Goal: Task Accomplishment & Management: Complete application form

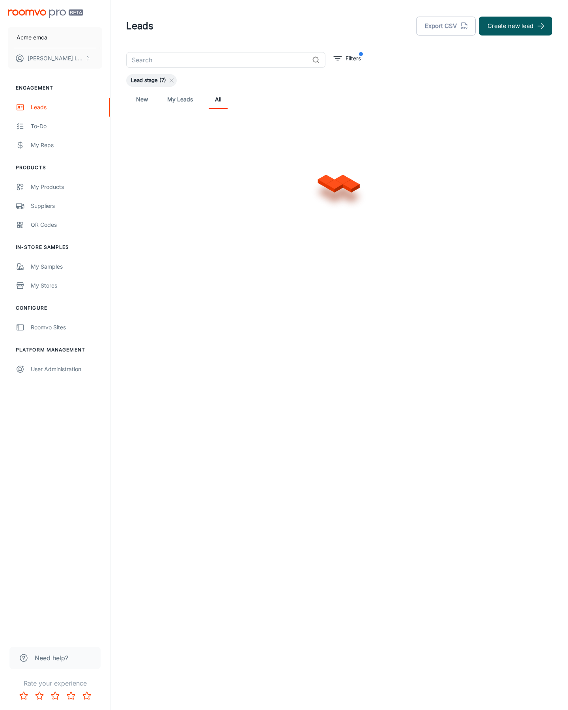
click at [516, 26] on button "Create new lead" at bounding box center [515, 26] width 73 height 19
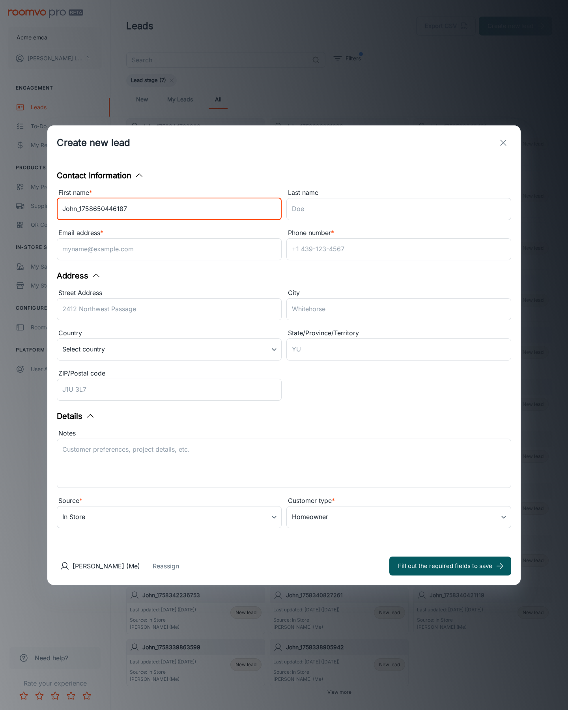
type input "John_1758650446187"
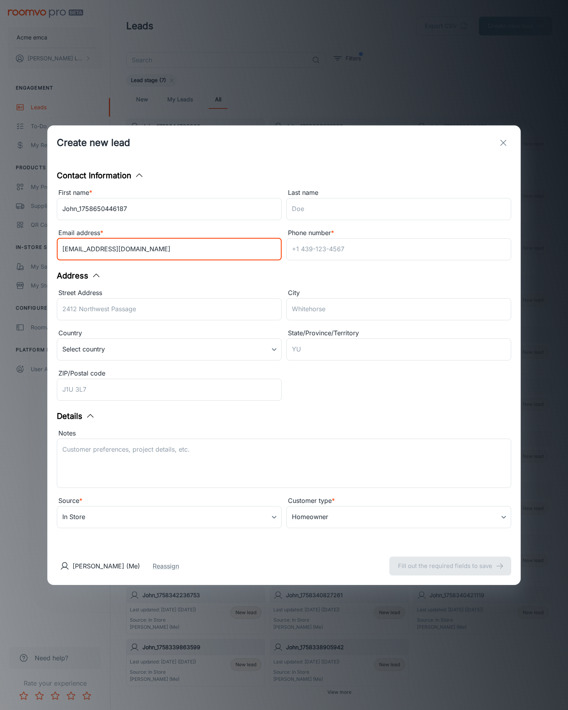
type input "[EMAIL_ADDRESS][DOMAIN_NAME]"
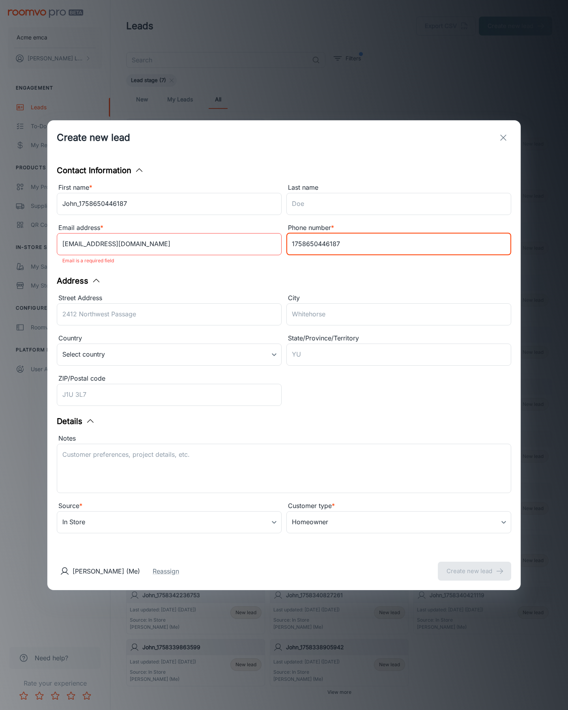
type input "1758650446187"
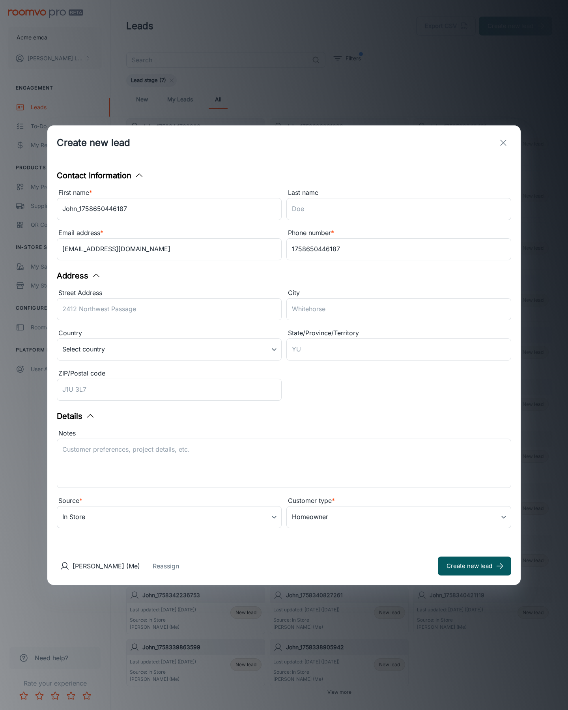
click at [475, 566] on button "Create new lead" at bounding box center [474, 566] width 73 height 19
